Goal: Transaction & Acquisition: Purchase product/service

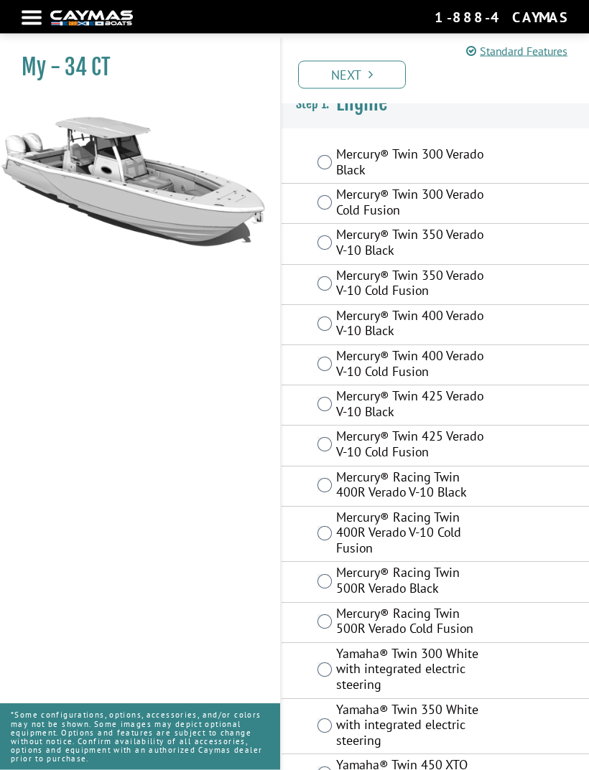
scroll to position [47, 0]
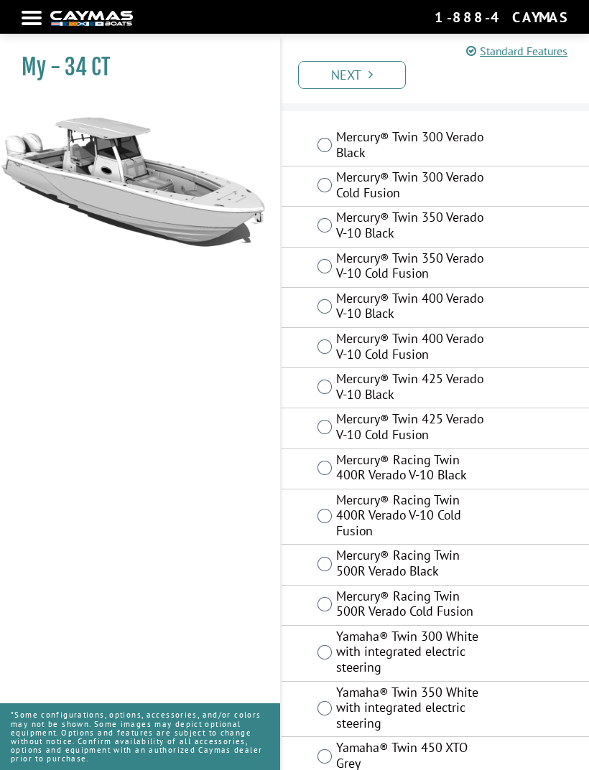
click at [447, 352] on label "Mercury® Twin 400 Verado V-10 Cold Fusion" at bounding box center [411, 348] width 150 height 34
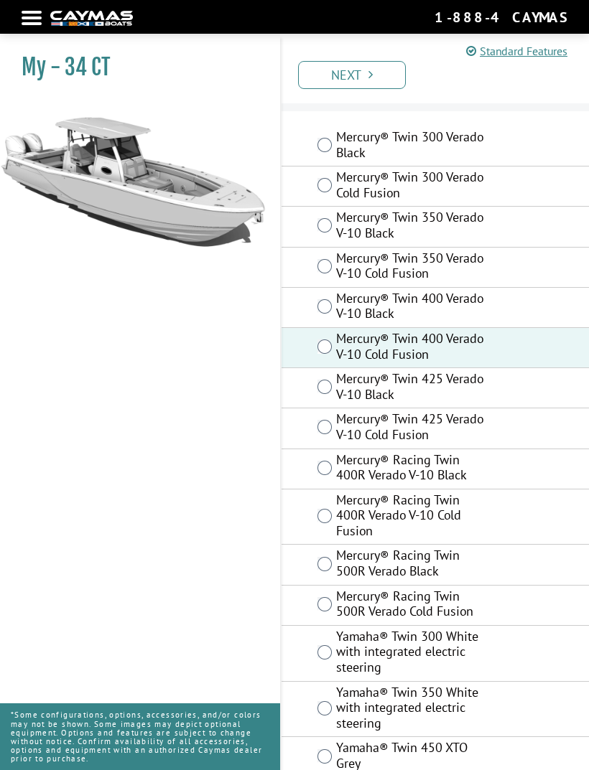
click at [371, 82] on link "Next" at bounding box center [352, 75] width 108 height 28
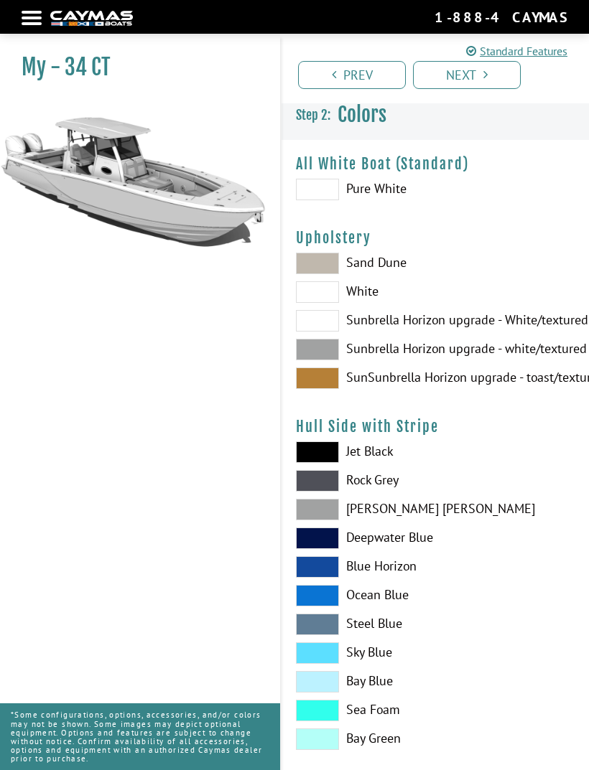
scroll to position [0, 0]
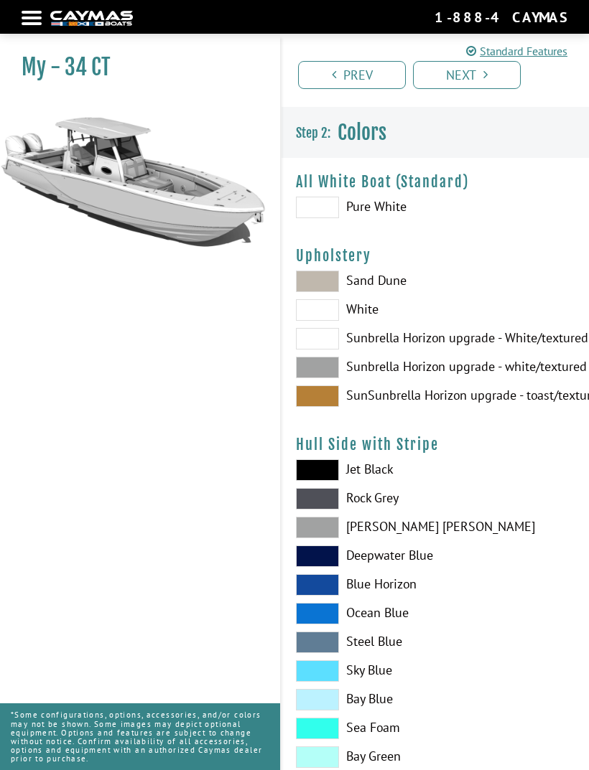
click at [332, 208] on span at bounding box center [317, 208] width 43 height 22
click at [332, 212] on span at bounding box center [317, 208] width 43 height 22
click at [322, 314] on span at bounding box center [317, 310] width 43 height 22
click at [326, 320] on span at bounding box center [317, 310] width 43 height 22
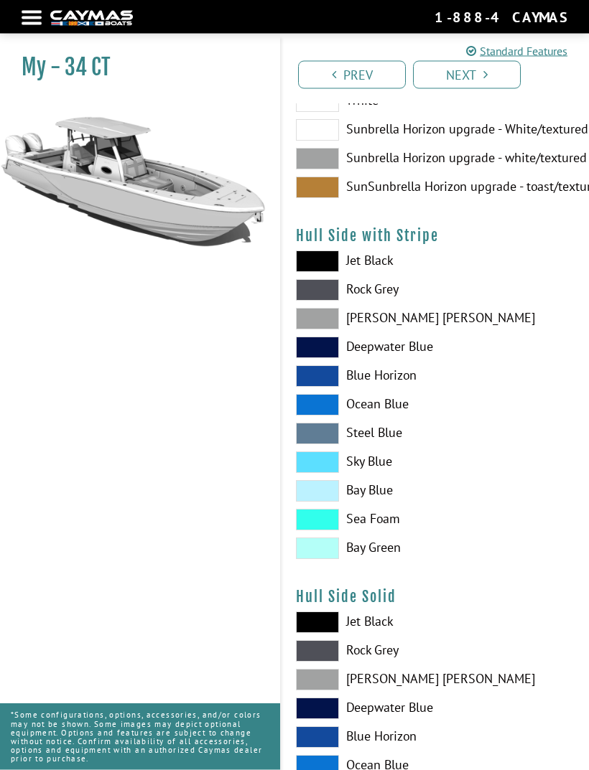
scroll to position [202, 0]
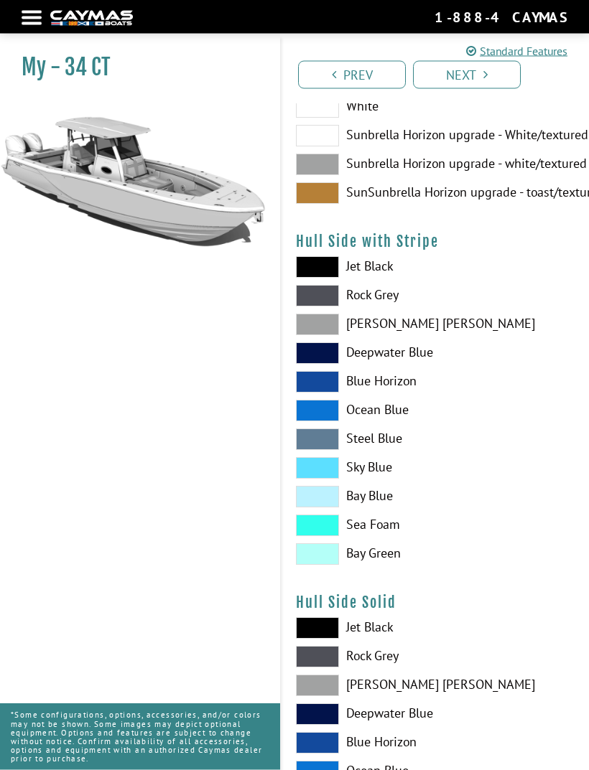
click at [330, 496] on span at bounding box center [317, 498] width 43 height 22
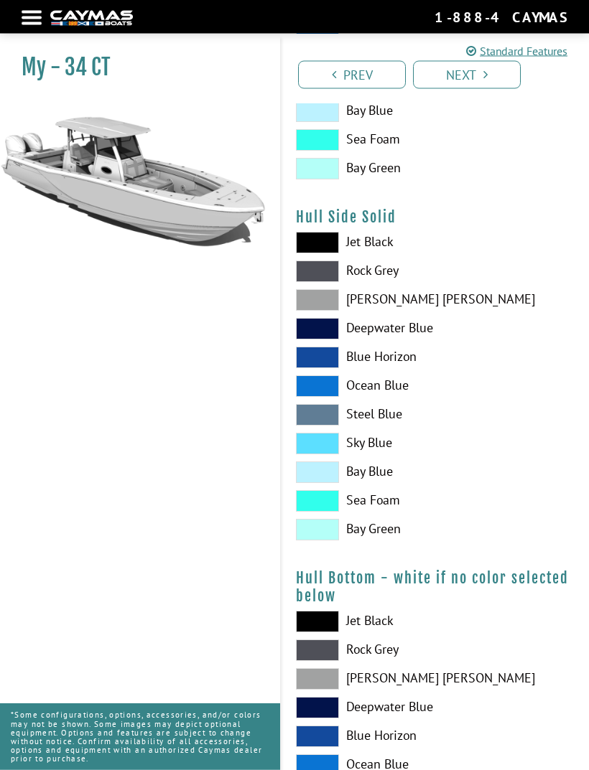
scroll to position [591, 0]
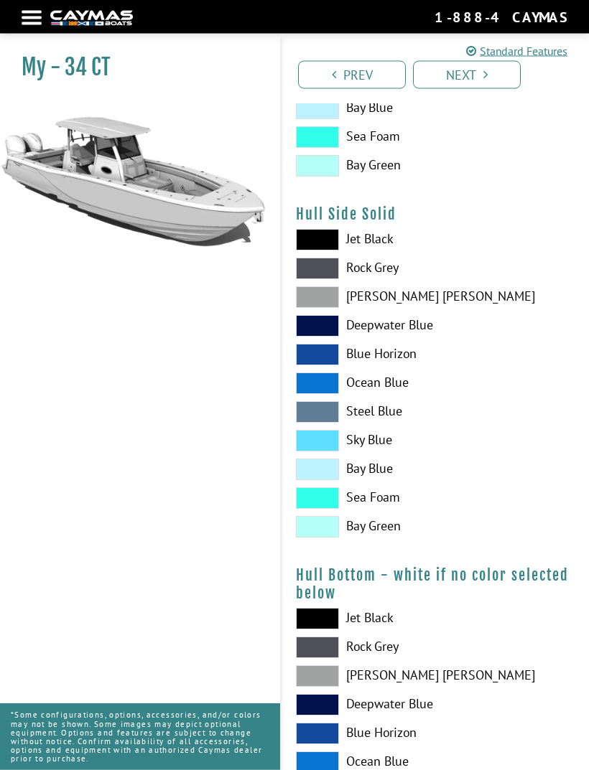
click at [327, 471] on span at bounding box center [317, 471] width 43 height 22
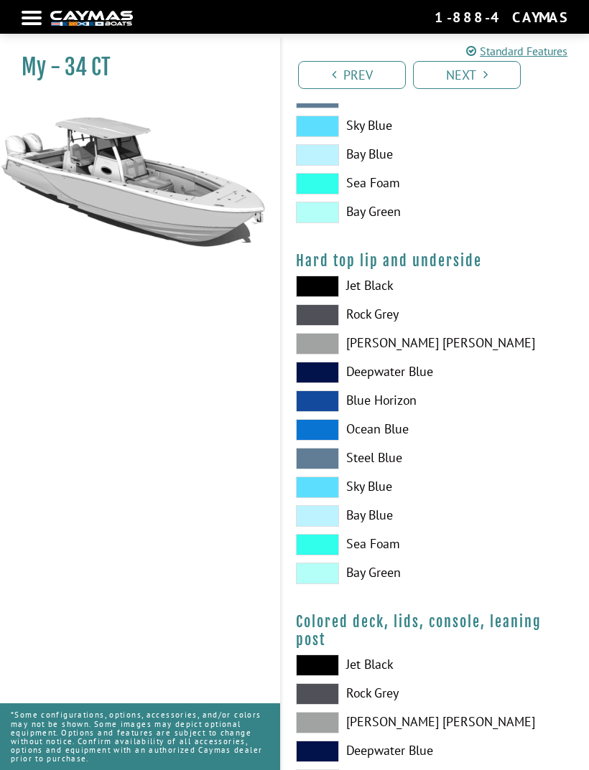
scroll to position [1304, 0]
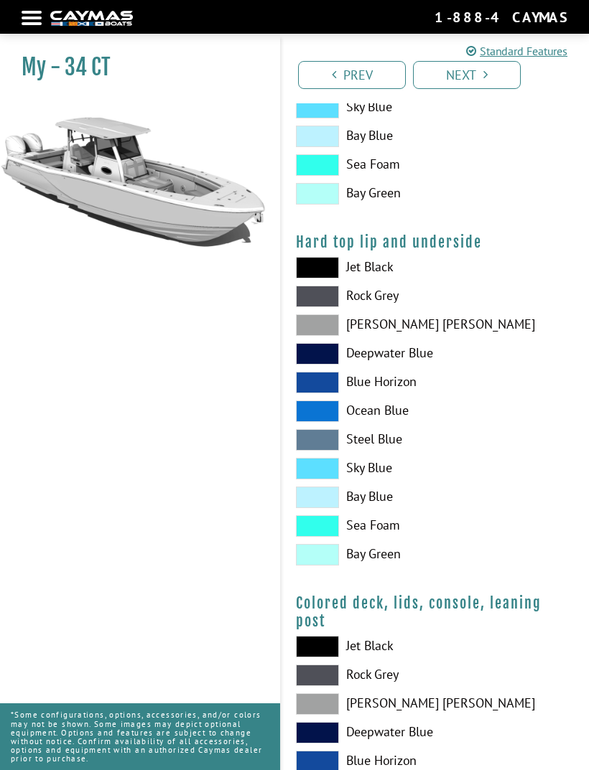
click at [318, 508] on span at bounding box center [317, 498] width 43 height 22
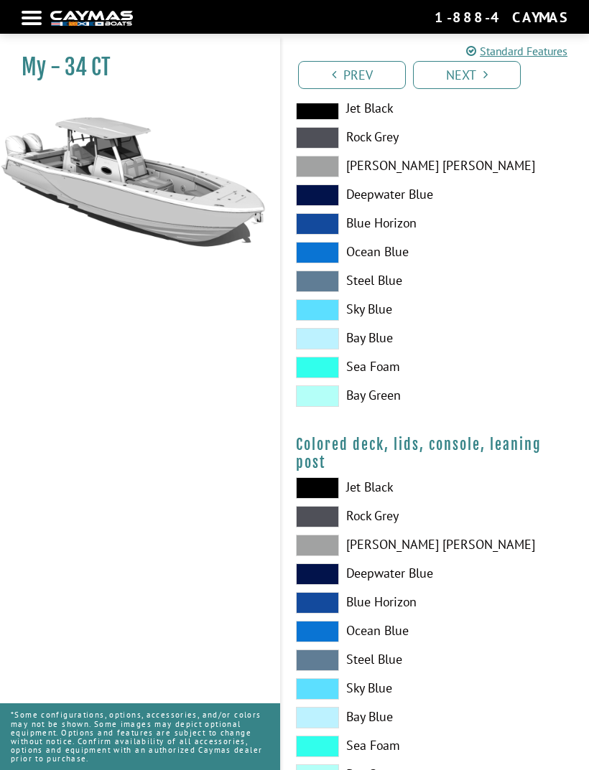
scroll to position [1481, 0]
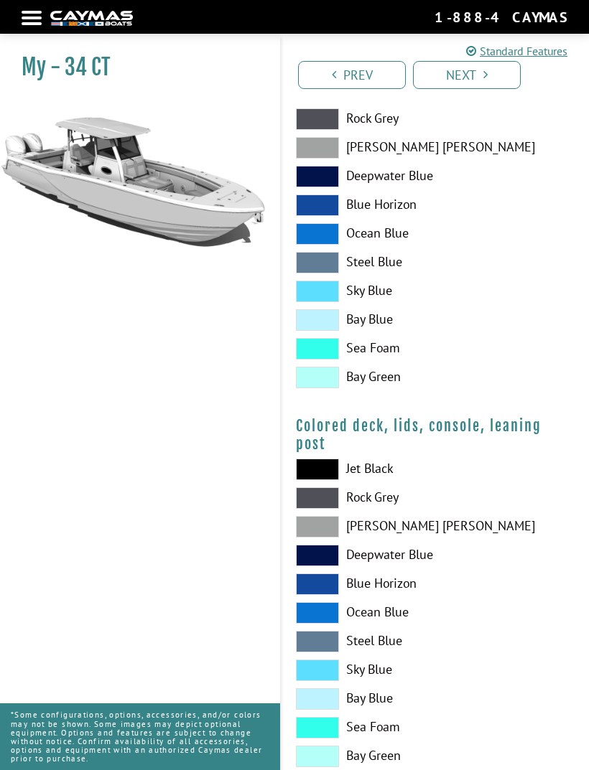
click at [322, 709] on span at bounding box center [317, 700] width 43 height 22
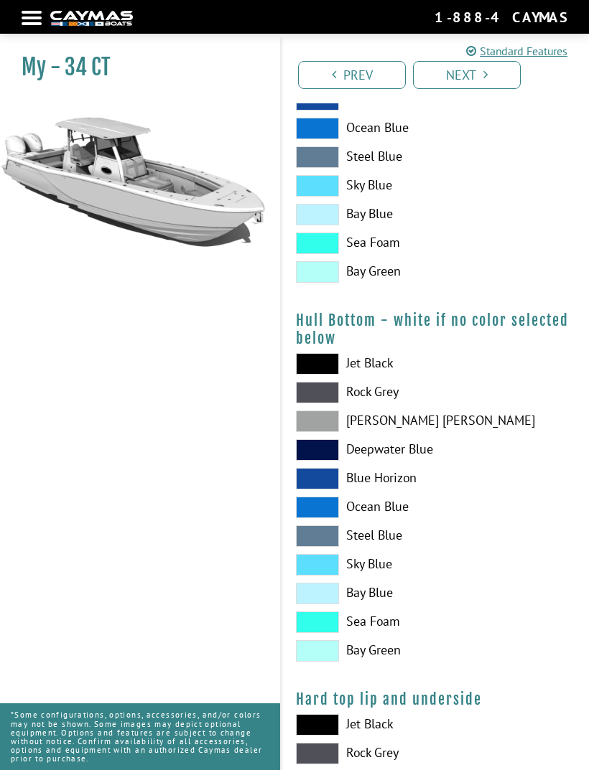
scroll to position [841, 0]
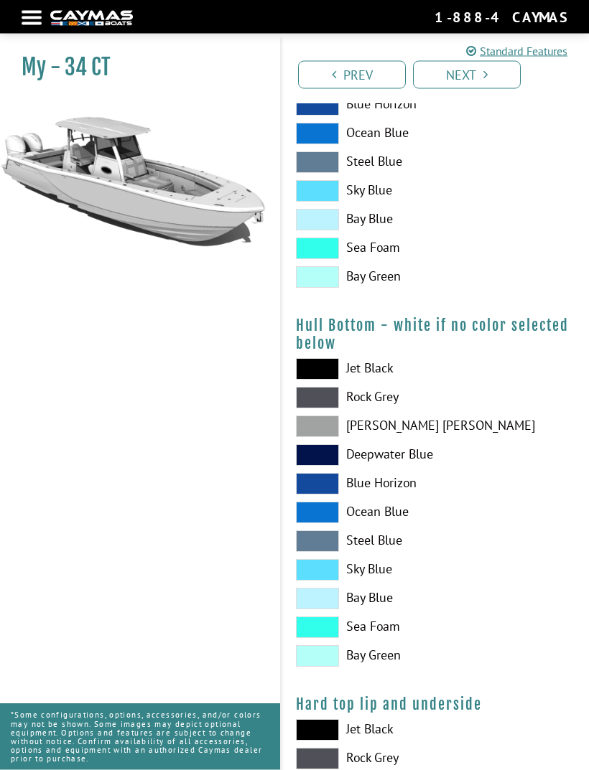
click at [511, 83] on link "Next" at bounding box center [467, 75] width 108 height 28
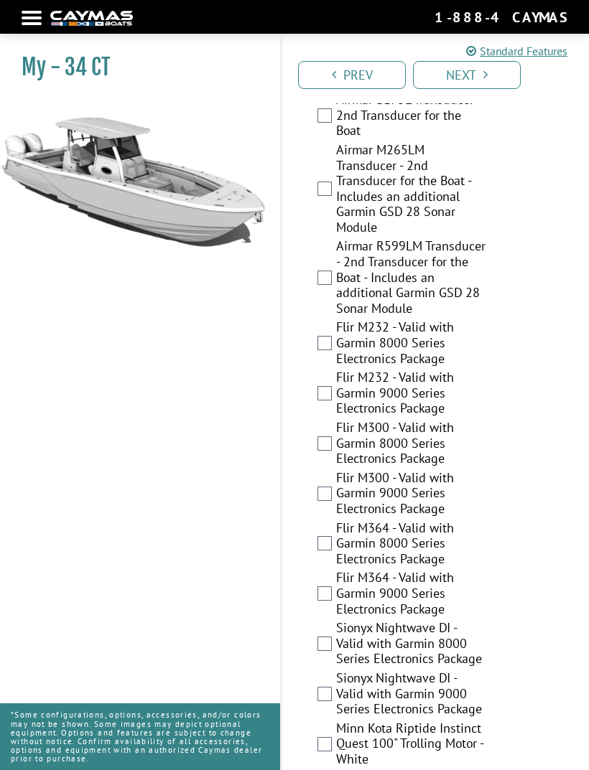
scroll to position [3846, 0]
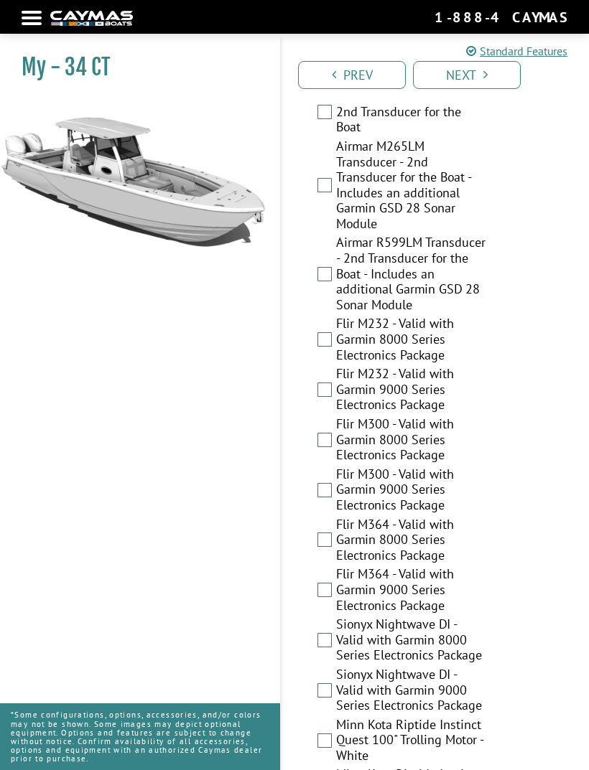
click at [486, 79] on icon "Pagination" at bounding box center [485, 74] width 4 height 13
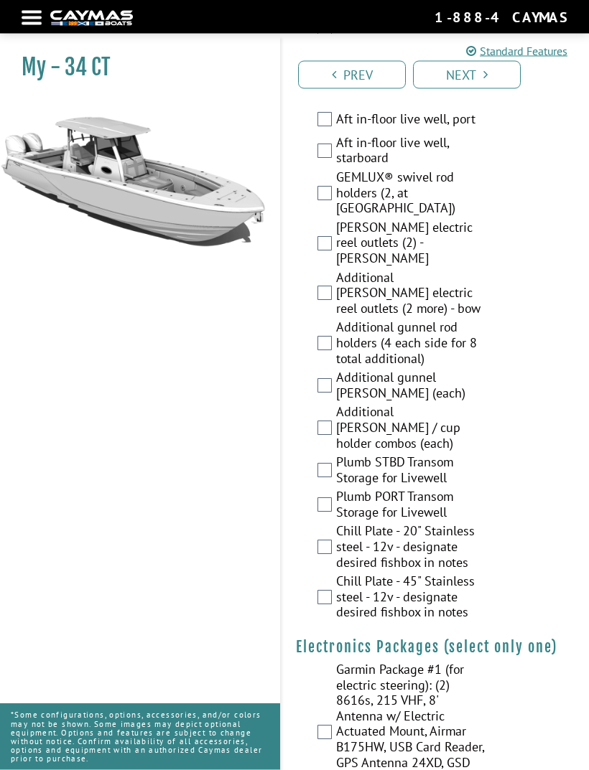
scroll to position [2203, 0]
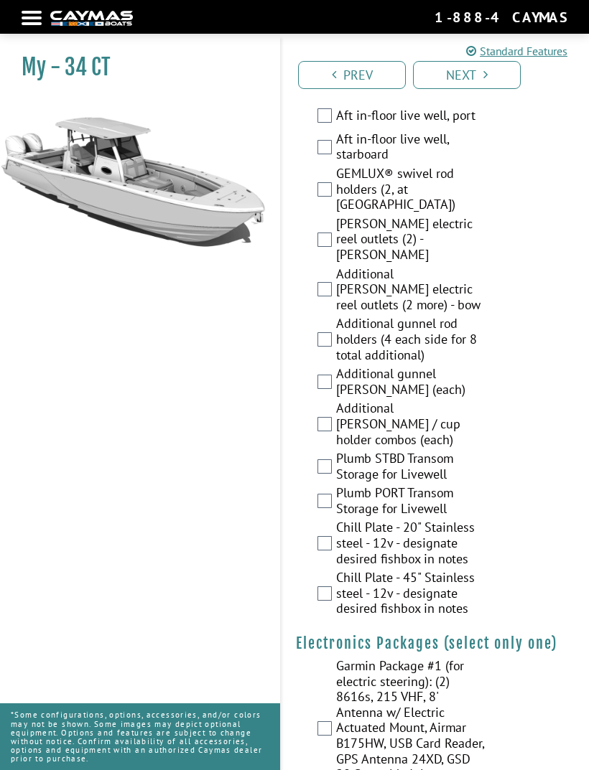
click at [26, 19] on div at bounding box center [32, 18] width 20 height 3
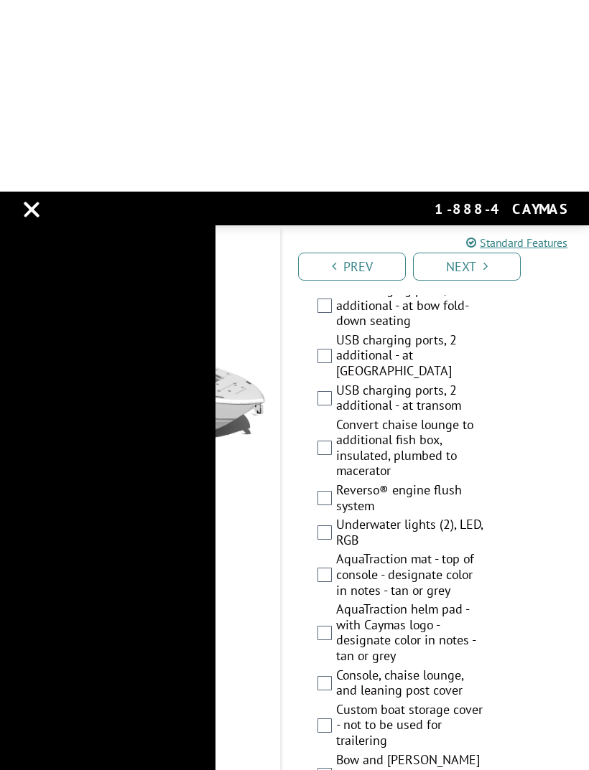
scroll to position [46, 0]
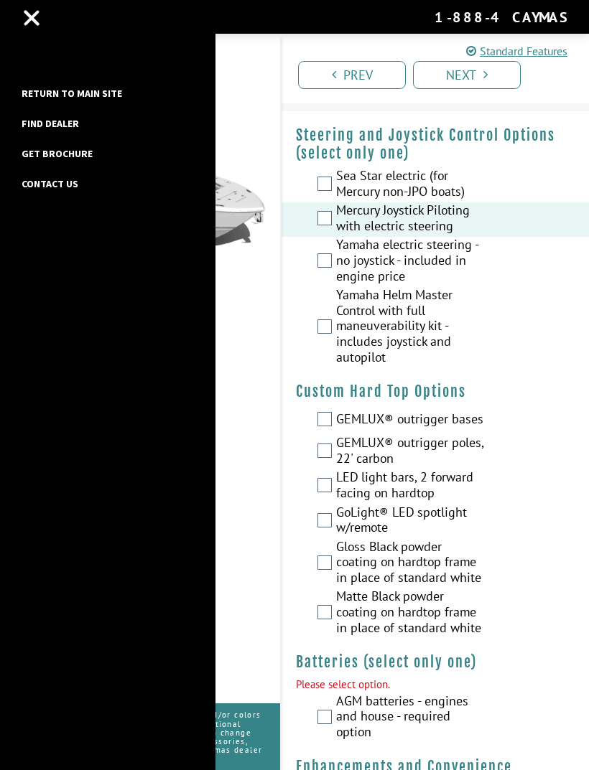
click at [39, 95] on link "Return to main site" at bounding box center [71, 93] width 115 height 19
